Goal: Task Accomplishment & Management: Use online tool/utility

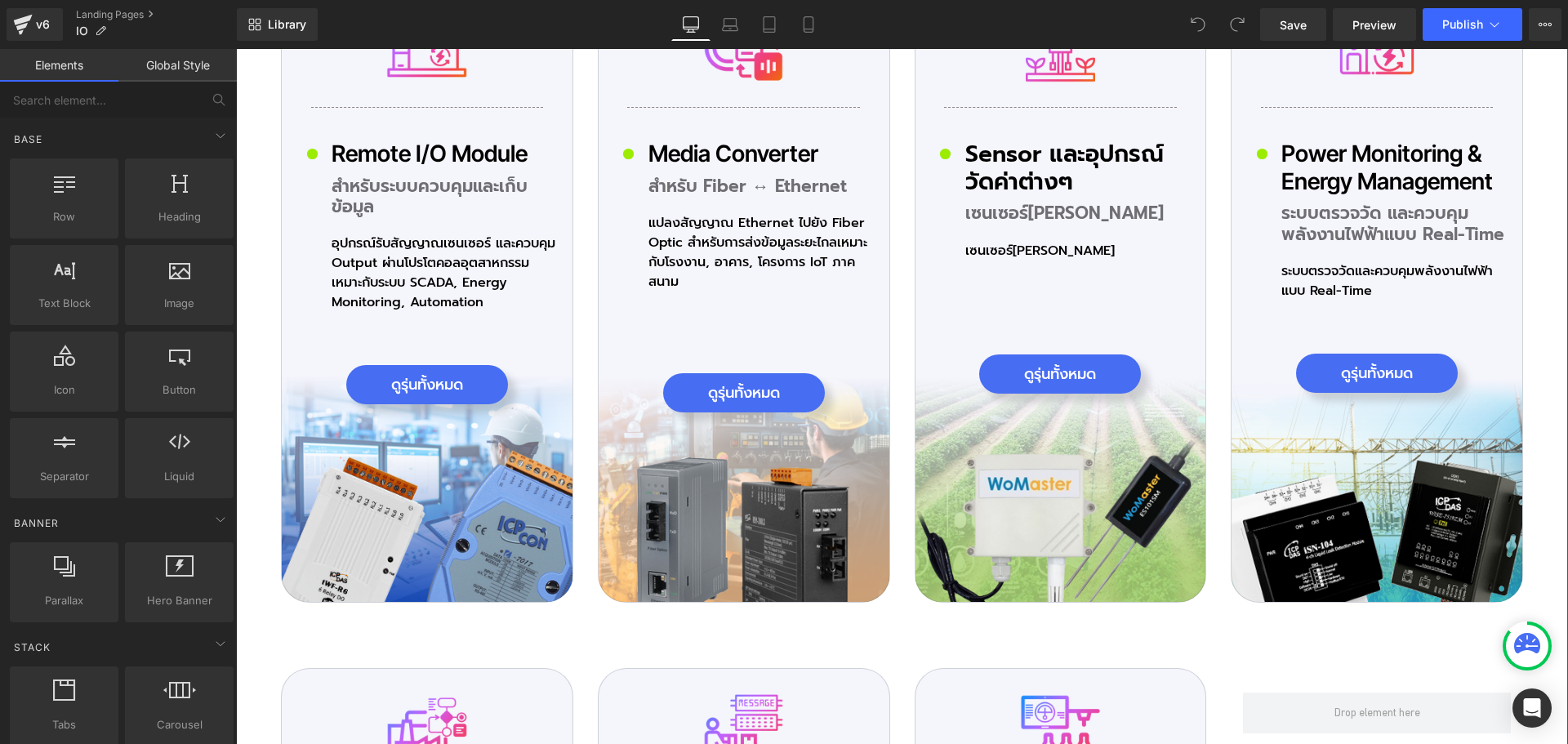
scroll to position [5138, 0]
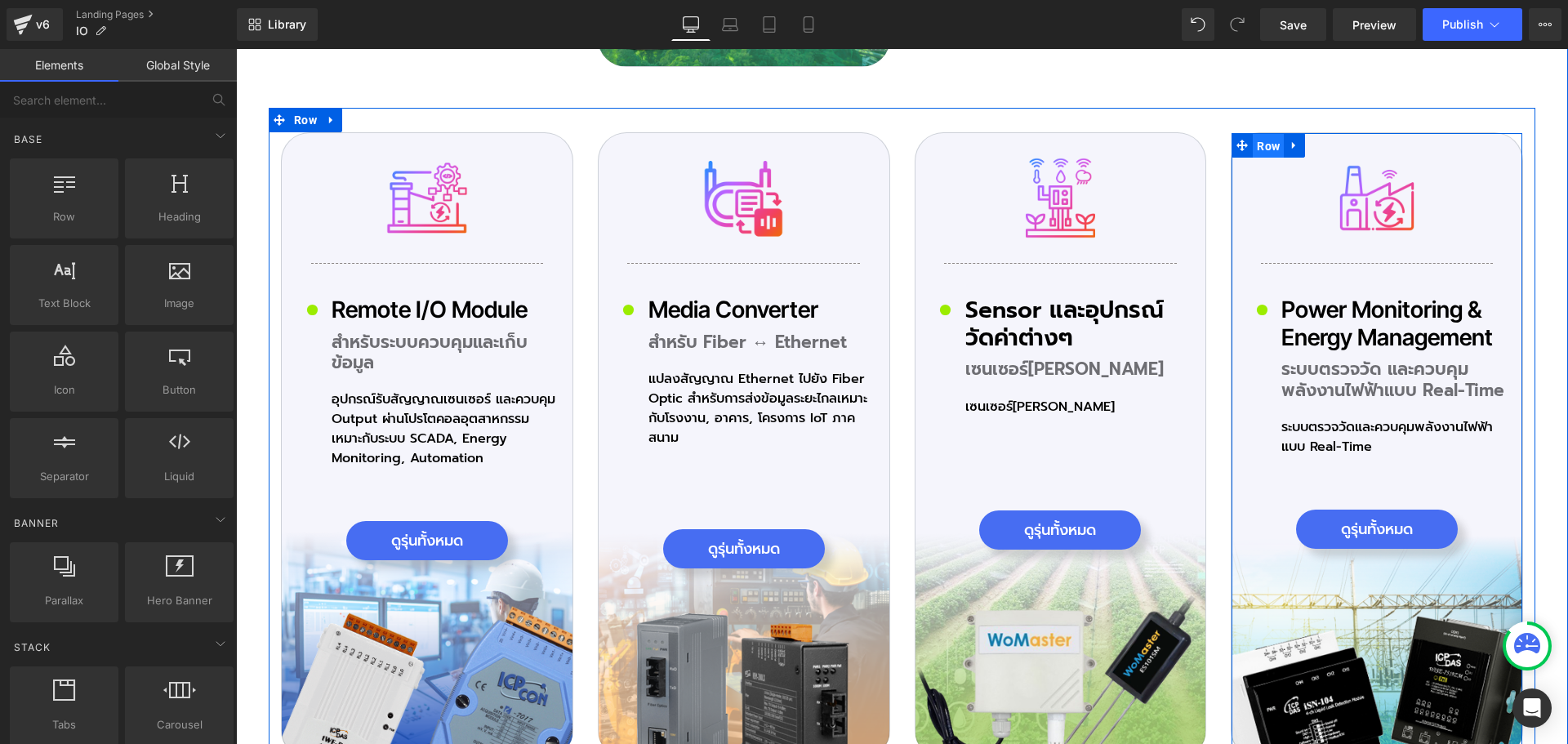
click at [1255, 133] on span "Row" at bounding box center [1268, 146] width 31 height 25
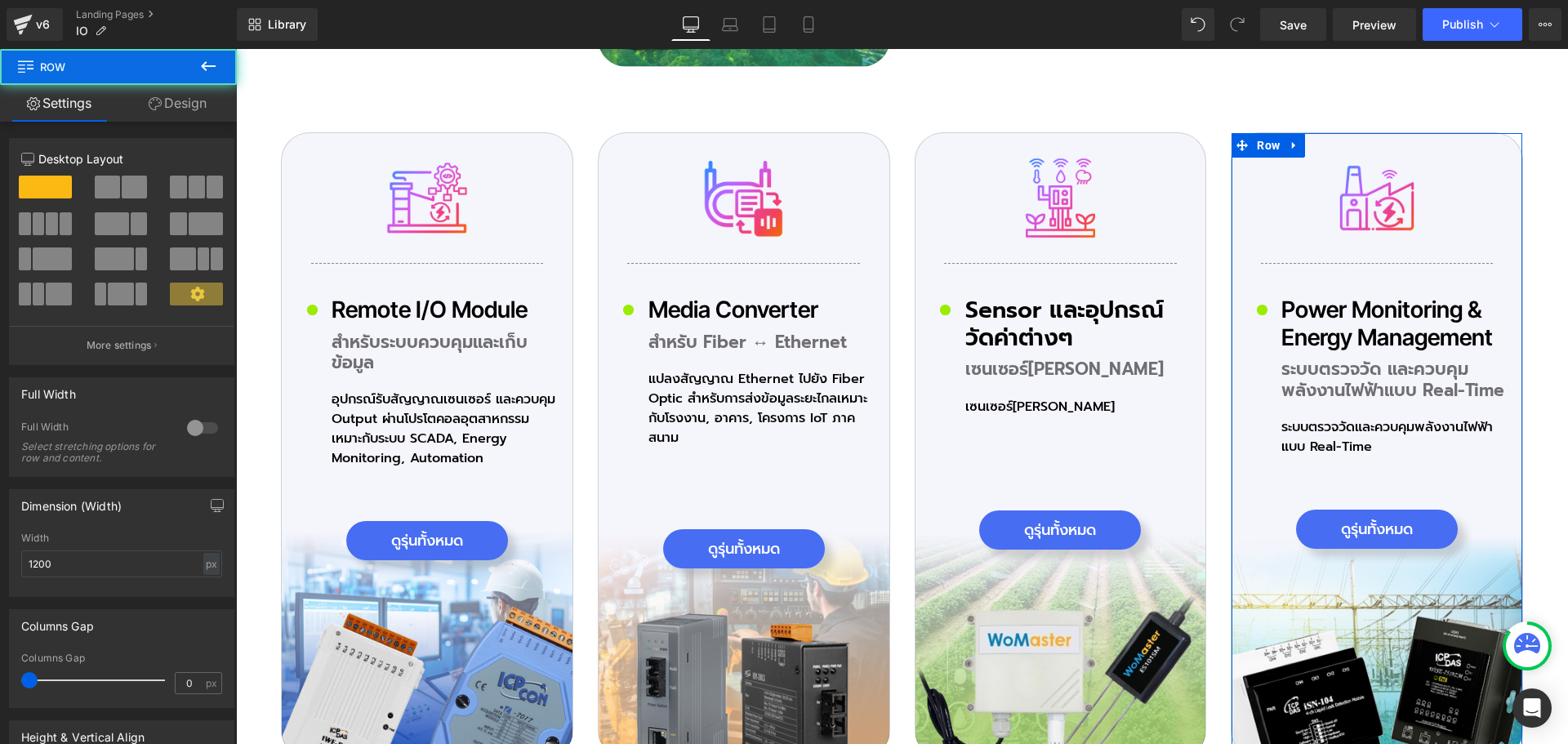
drag, startPoint x: 199, startPoint y: 114, endPoint x: 81, endPoint y: 247, distance: 177.8
click at [199, 114] on link "Design" at bounding box center [177, 103] width 118 height 37
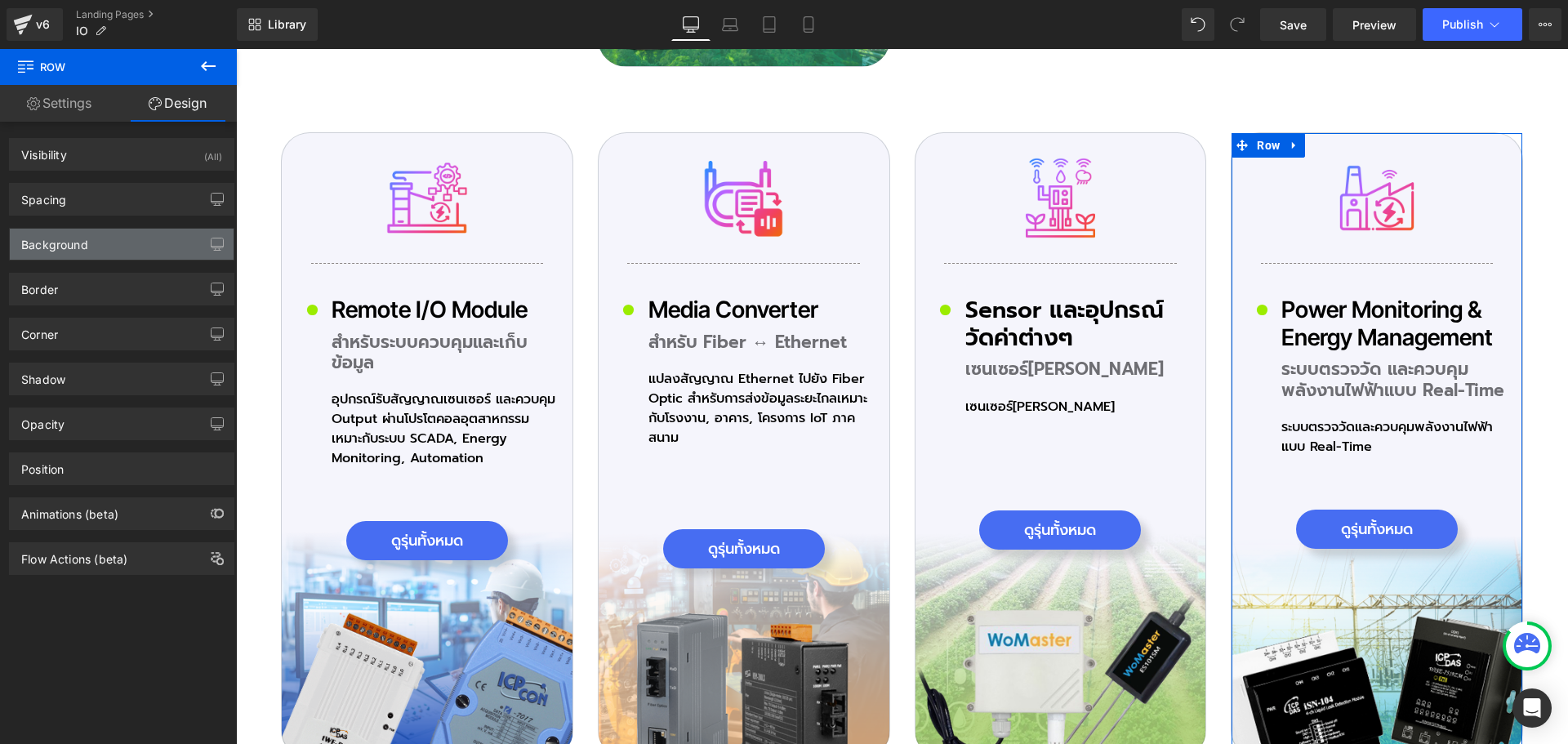
click at [81, 247] on div "Background" at bounding box center [54, 239] width 67 height 23
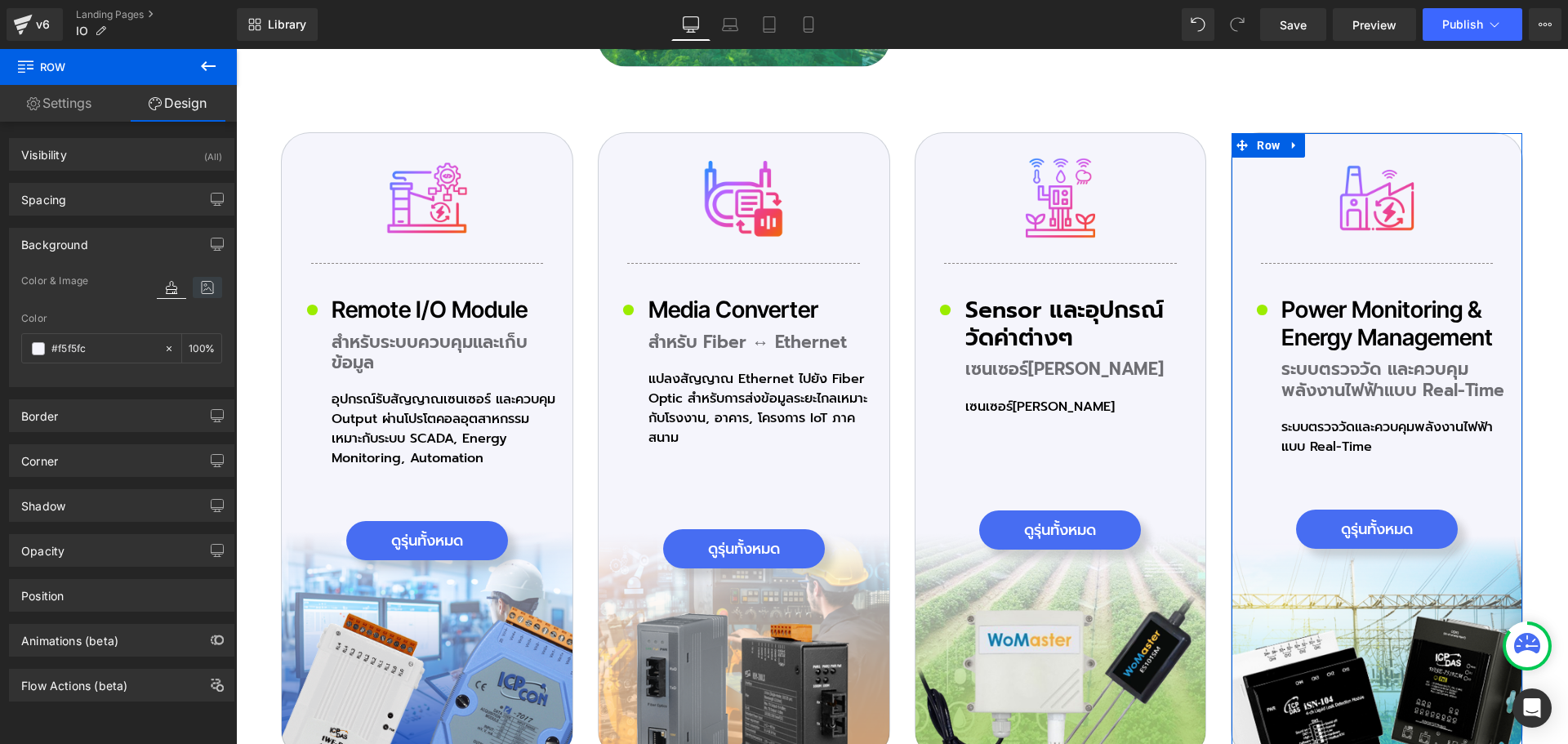
click at [205, 288] on icon at bounding box center [207, 287] width 29 height 21
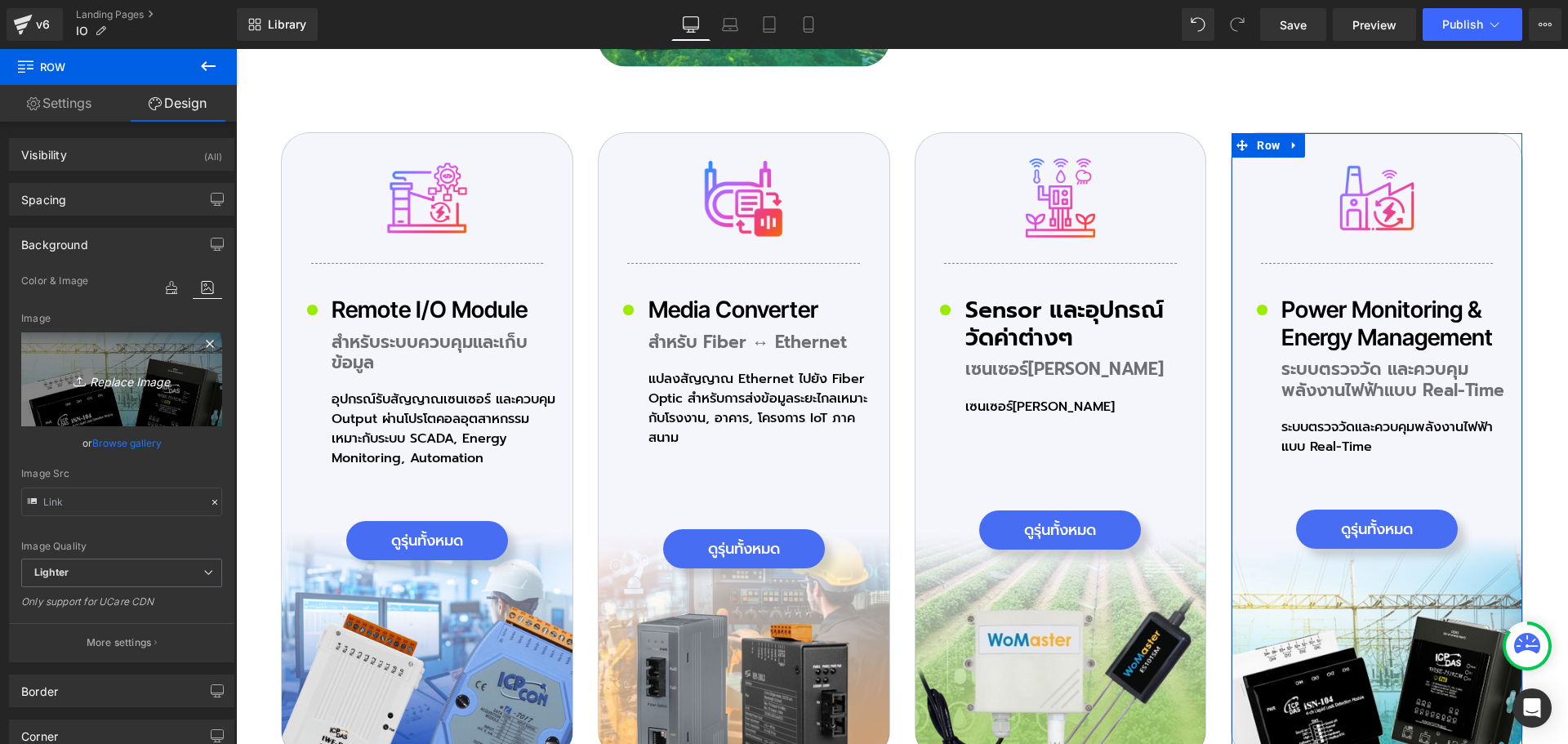
click at [135, 386] on icon "Replace Image" at bounding box center [122, 380] width 131 height 21
type input "C:\fakepath\icon-Pro_02_09.png"
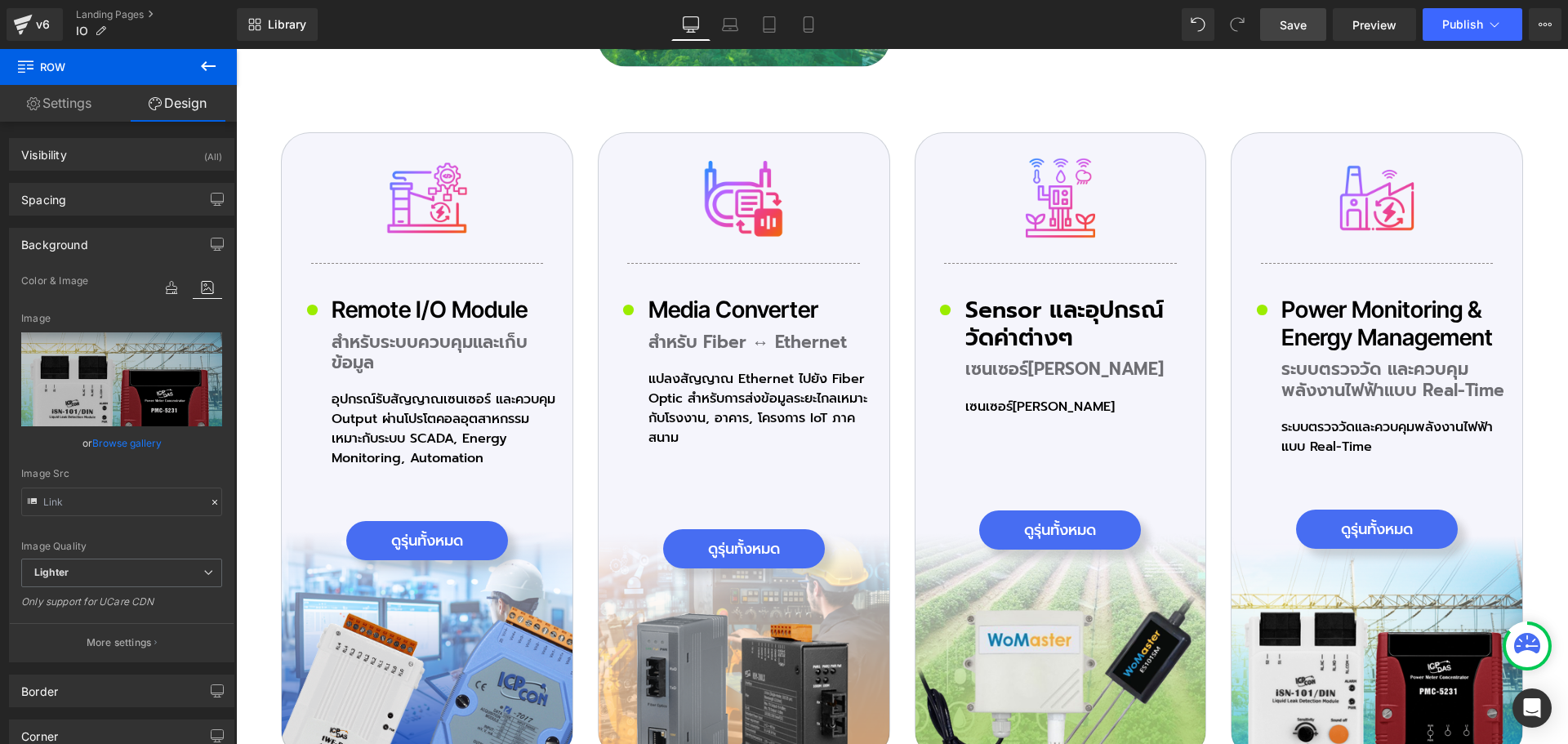
click at [1292, 26] on span "Save" at bounding box center [1292, 25] width 27 height 17
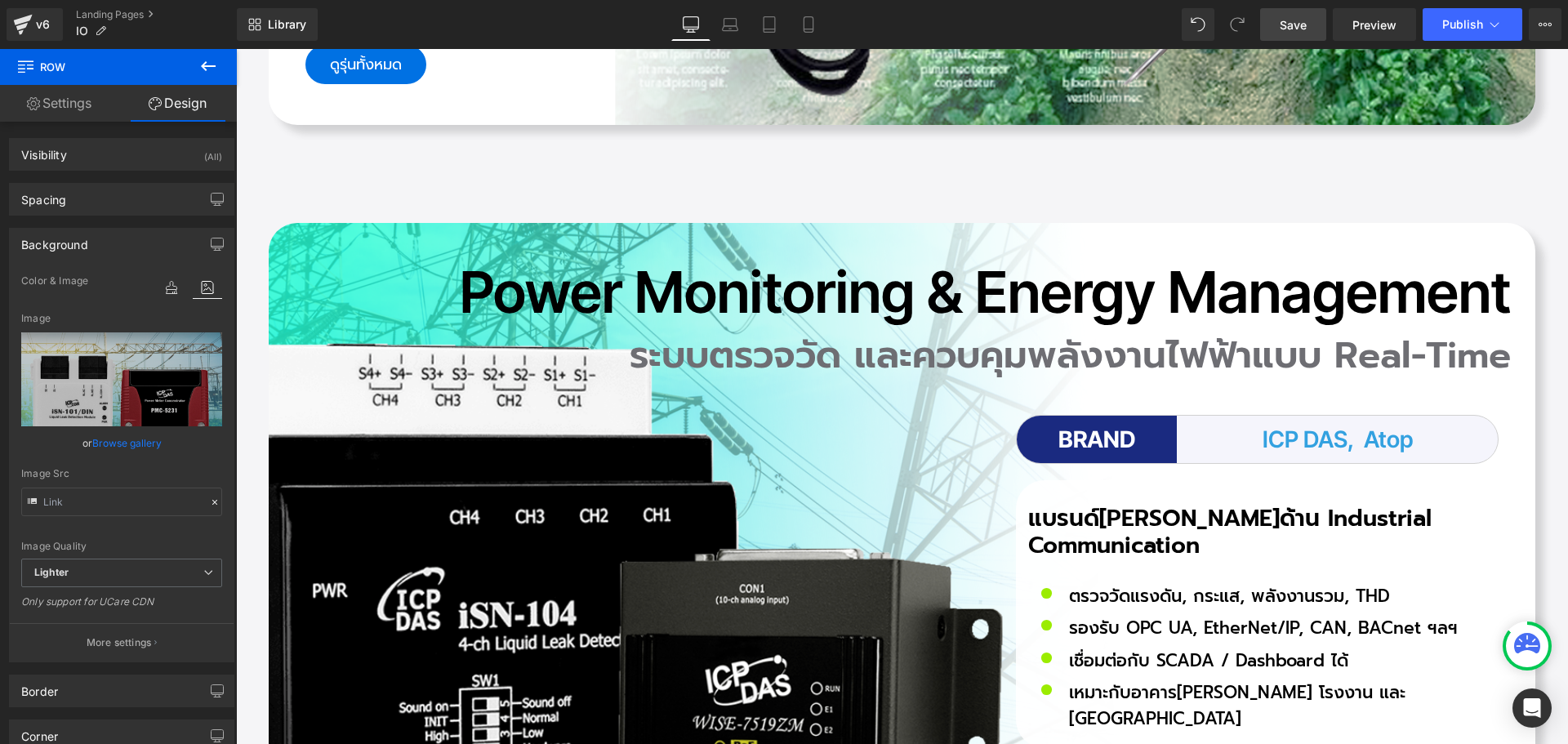
scroll to position [12066, 0]
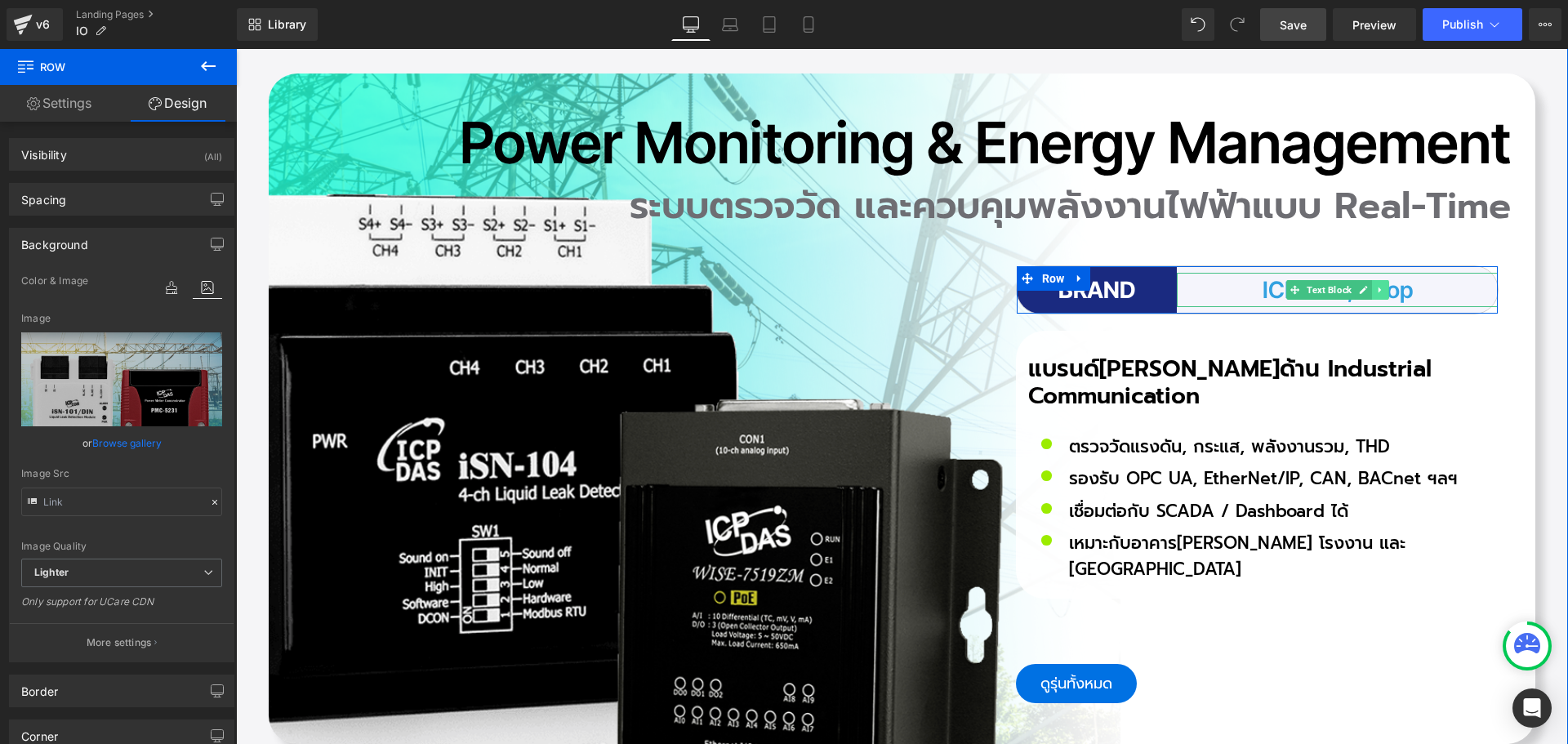
click at [1375, 285] on icon at bounding box center [1379, 290] width 9 height 9
click at [1303, 280] on span "Text Block" at bounding box center [1303, 290] width 51 height 20
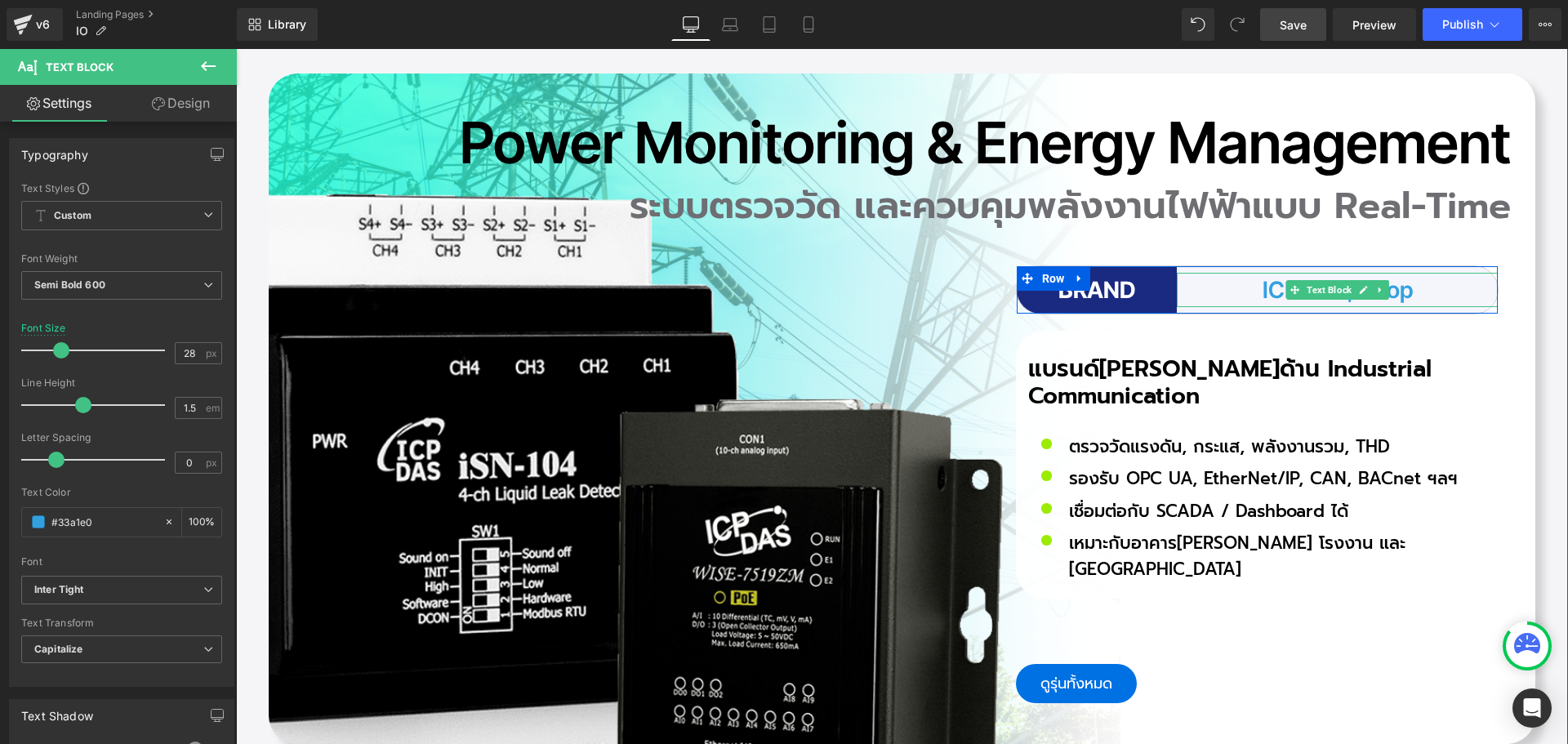
click at [1417, 273] on p "ICP DAS, Atop" at bounding box center [1337, 290] width 321 height 34
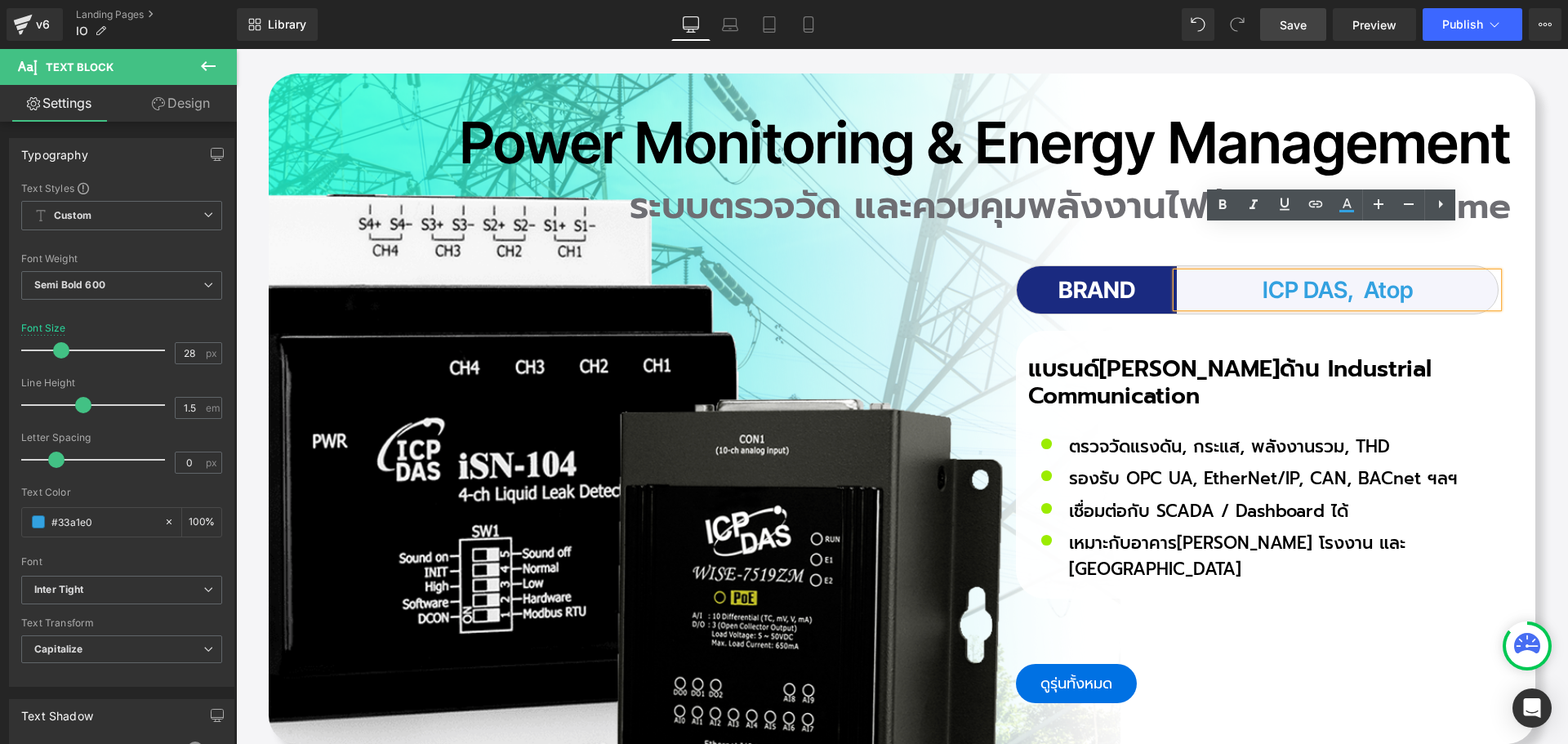
click at [1344, 273] on p "ICP DAS, Atop" at bounding box center [1337, 290] width 321 height 34
drag, startPoint x: 1340, startPoint y: 246, endPoint x: 1432, endPoint y: 246, distance: 92.0
click at [1432, 273] on p "ICP DAS, Atop" at bounding box center [1337, 290] width 321 height 34
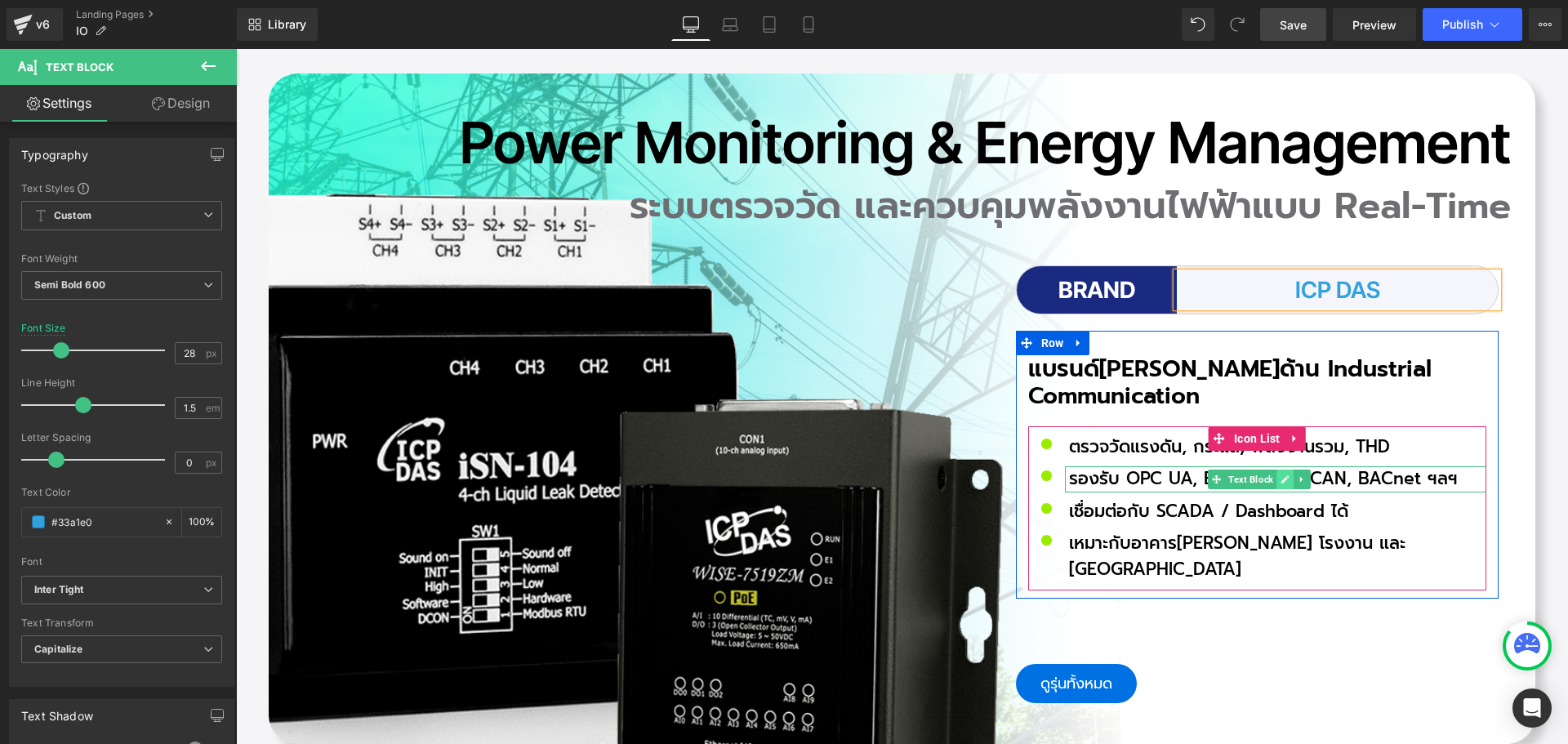
click at [1280, 474] on icon at bounding box center [1284, 479] width 9 height 9
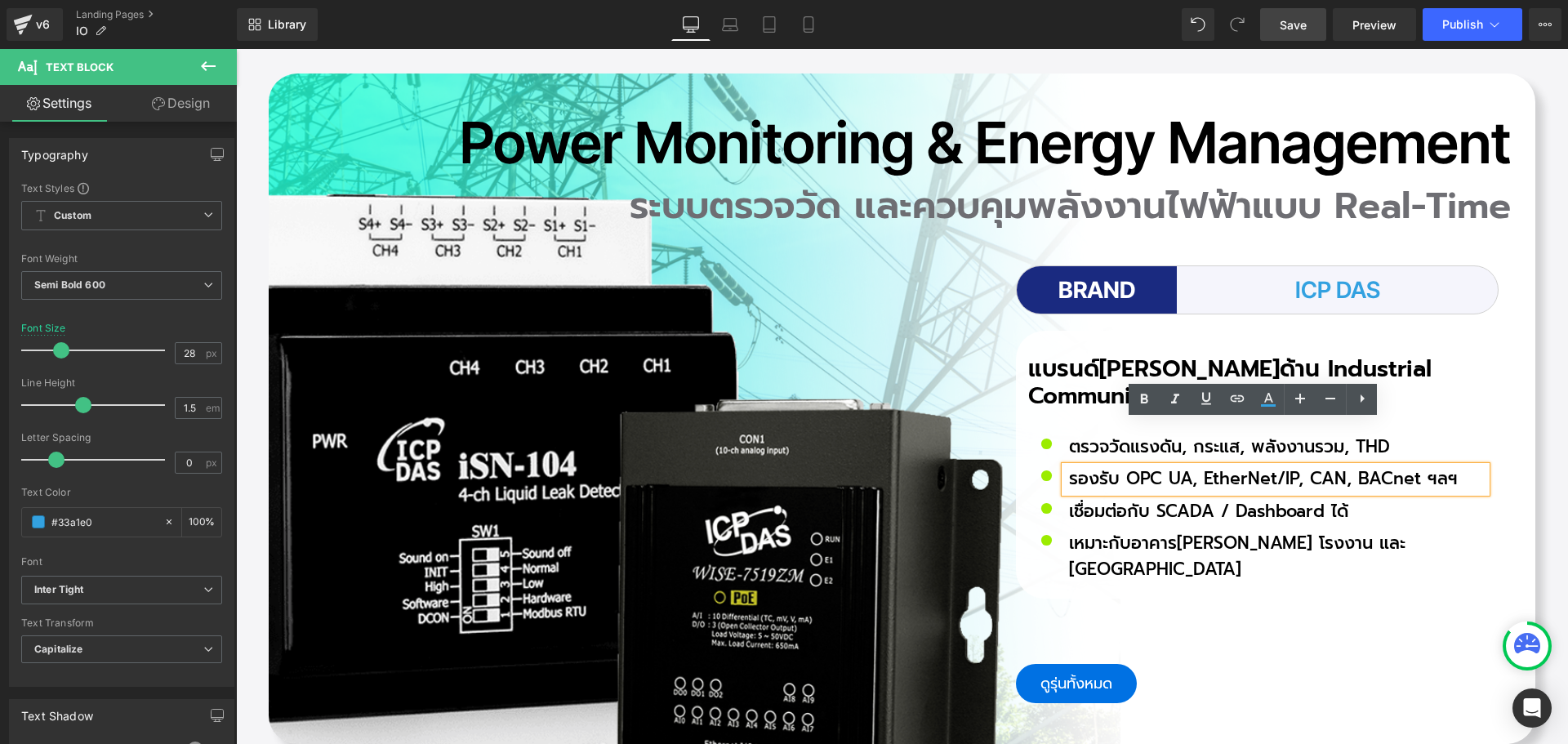
click at [1311, 466] on div "รองรับ OPC UA, EtherNet/IP, CAN, BACnet ฯลฯ" at bounding box center [1275, 479] width 421 height 27
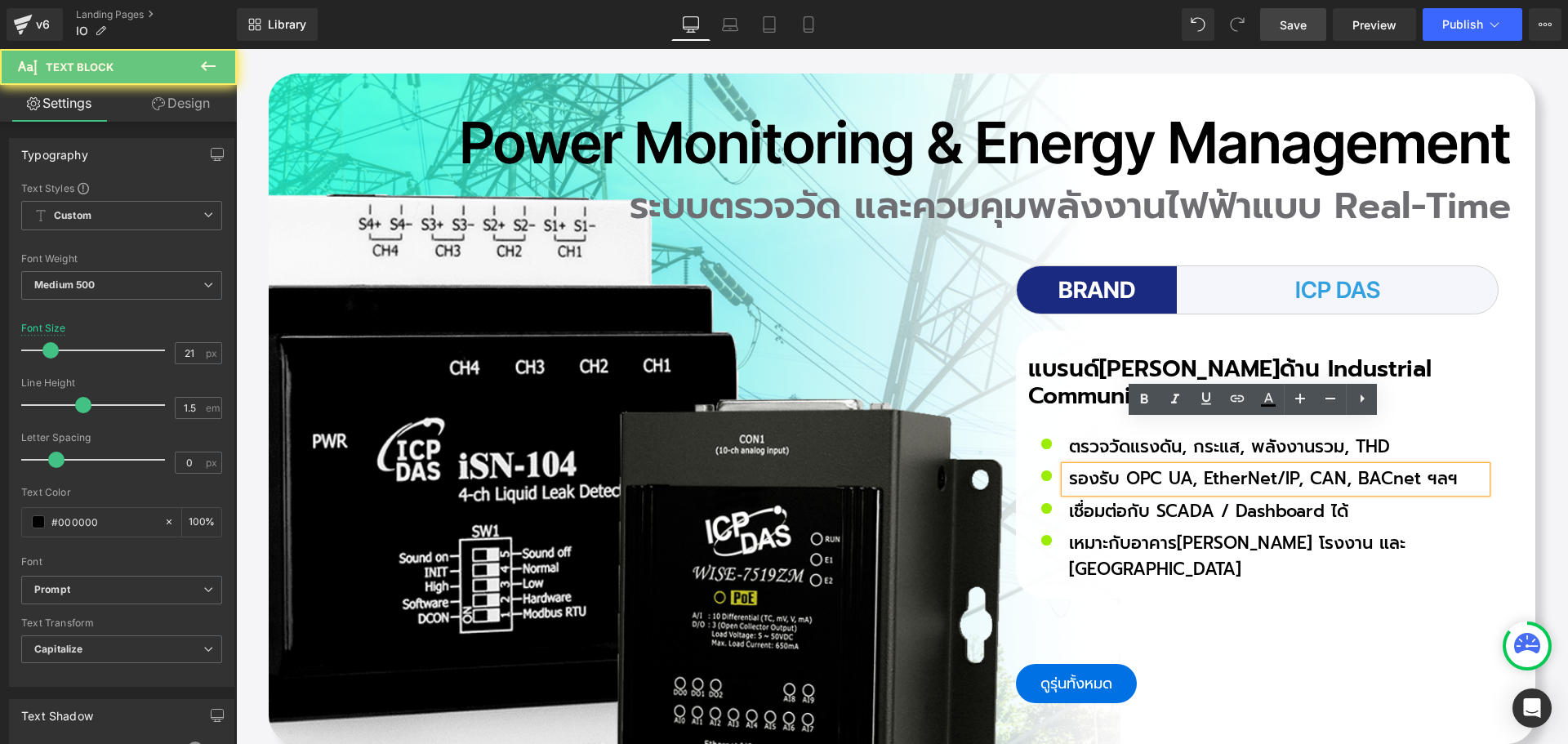
click at [1308, 466] on div "รองรับ OPC UA, EtherNet/IP, CAN, BACnet ฯลฯ" at bounding box center [1275, 479] width 421 height 27
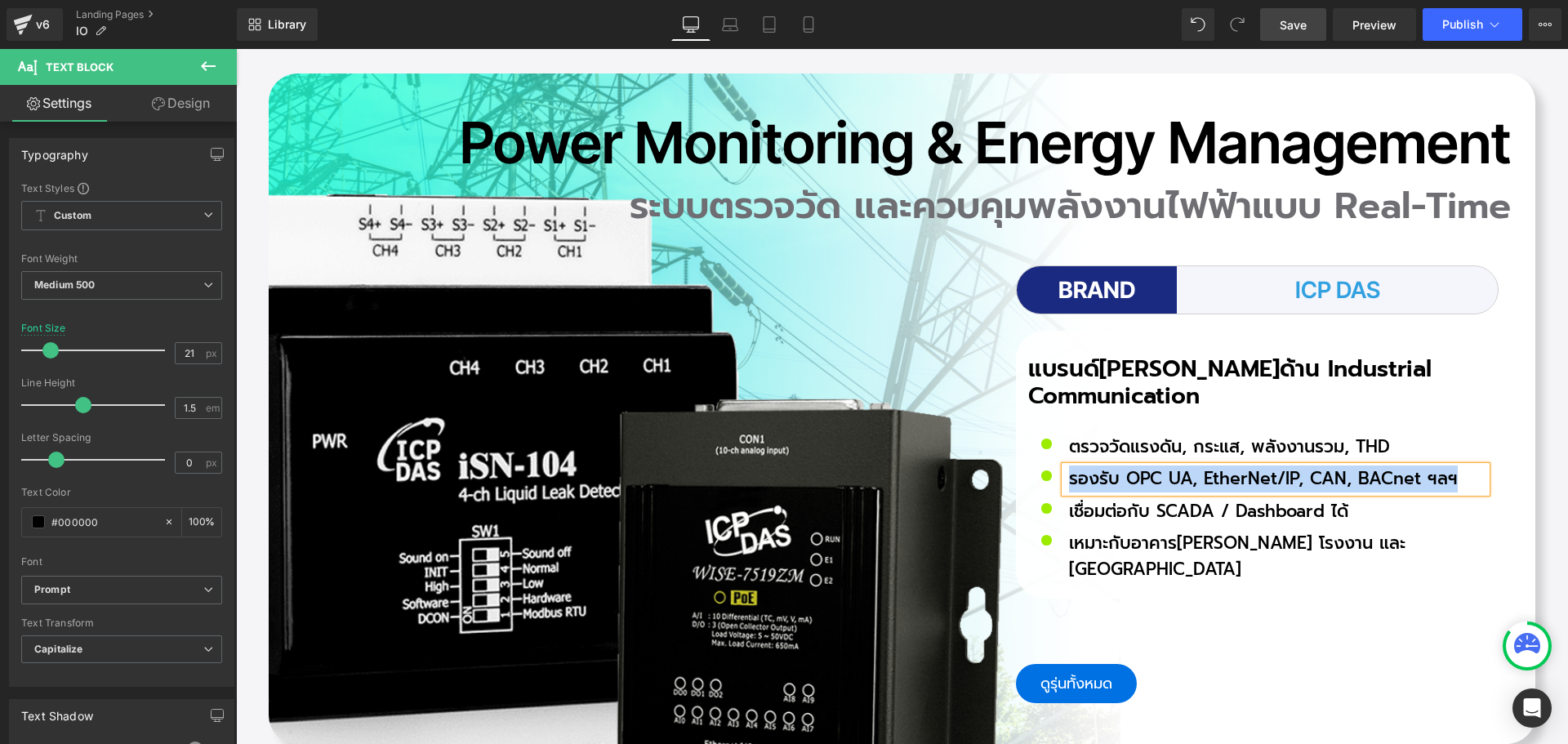
paste div
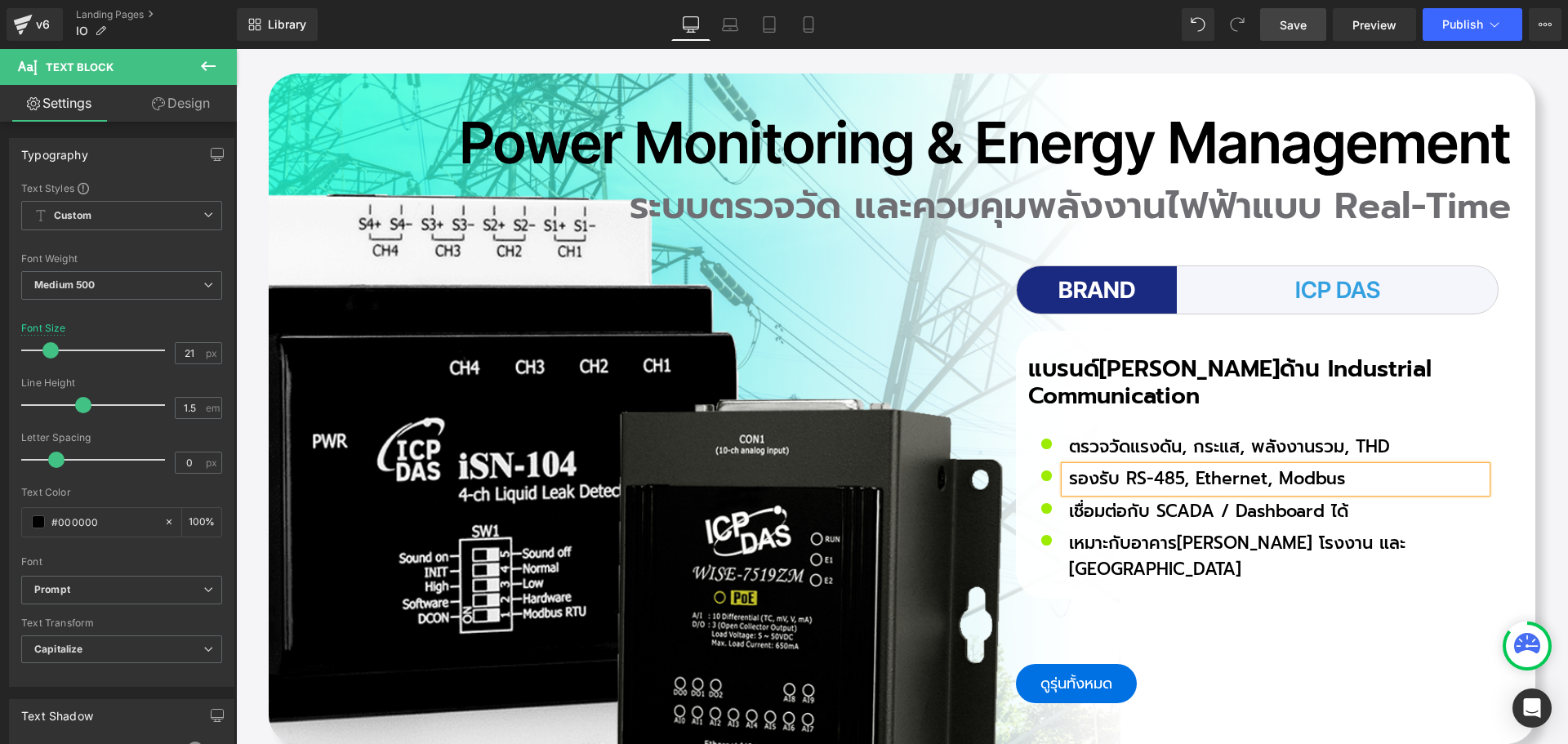
click at [1303, 32] on span "Save" at bounding box center [1292, 25] width 27 height 17
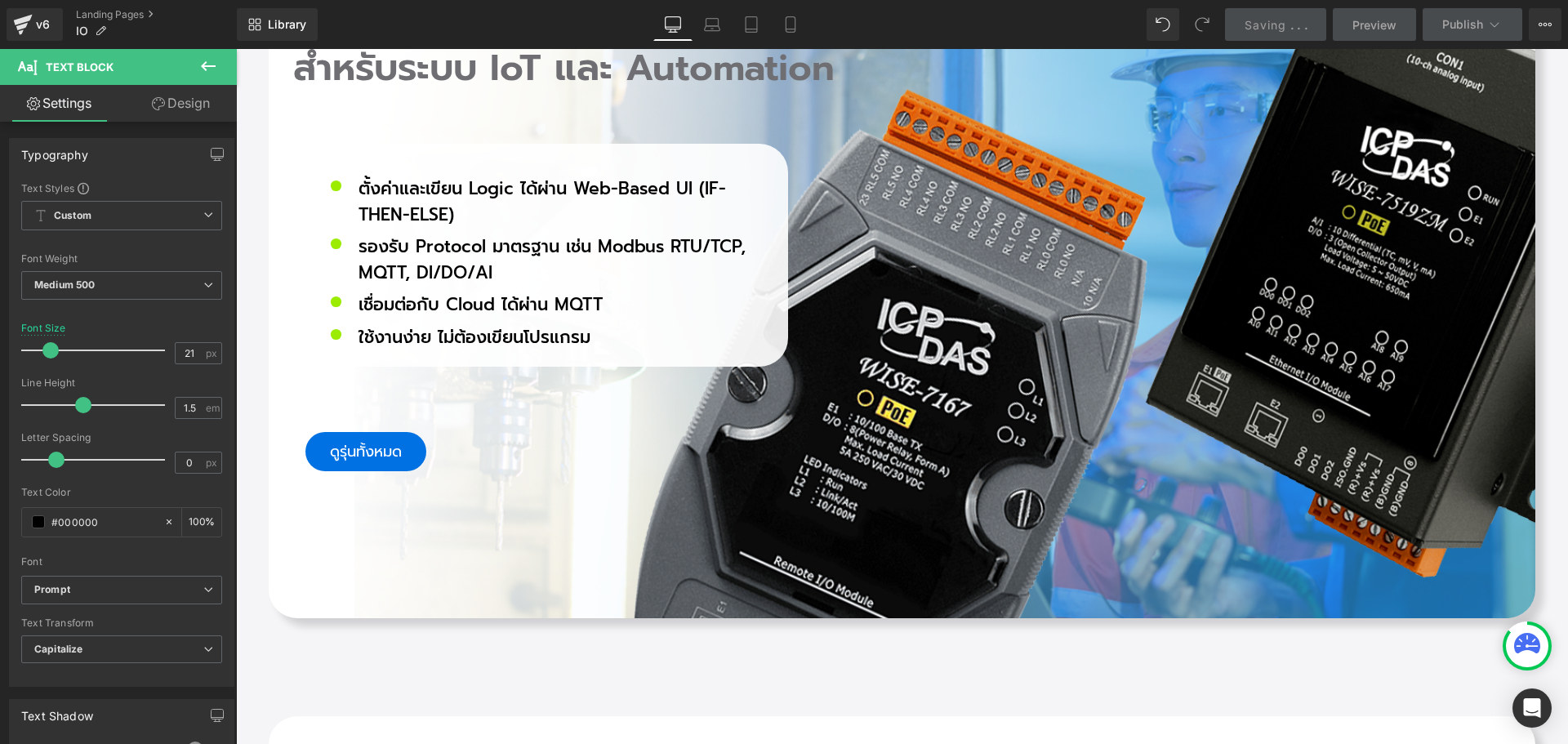
scroll to position [12556, 0]
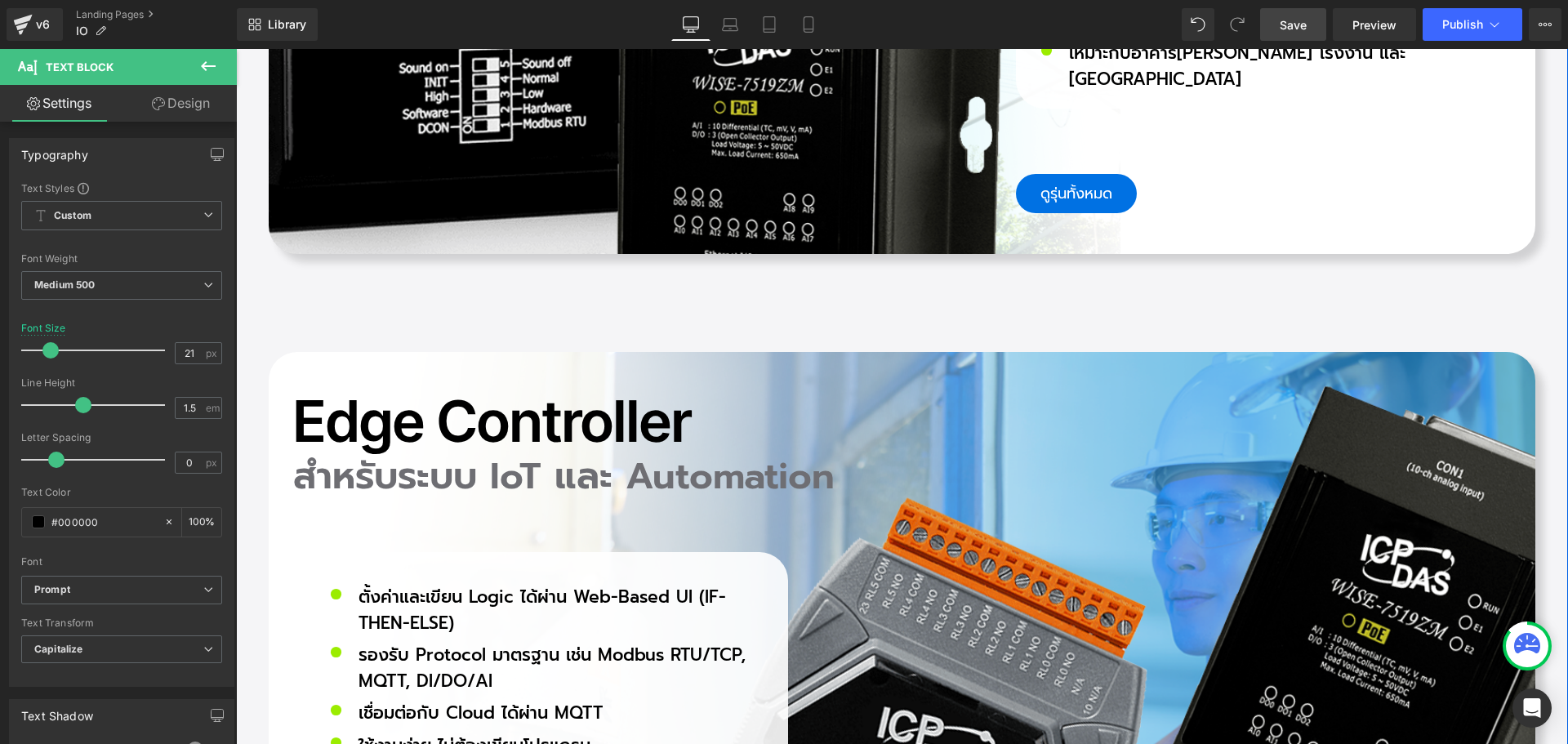
click at [530, 235] on div "Sensor และอุปกรณ์วัดค่าต่างๆ Heading เซนเซอร์อุตสาหกรรมคุณภาพสูง Heading Brand …" at bounding box center [902, 629] width 1267 height 3716
